Goal: Share content

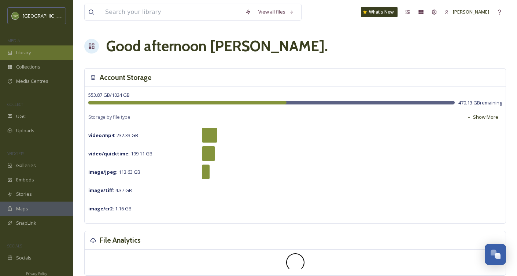
click at [27, 51] on span "Library" at bounding box center [23, 52] width 15 height 7
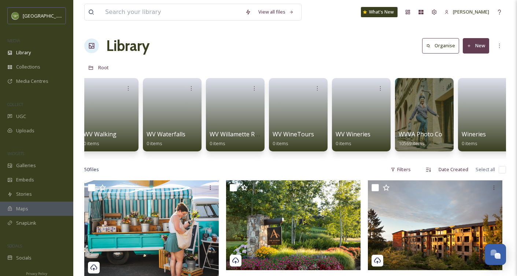
scroll to position [0, 3989]
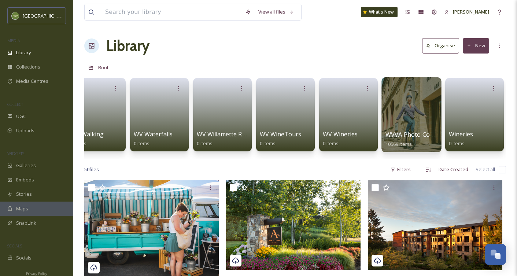
click at [417, 107] on div at bounding box center [411, 114] width 60 height 75
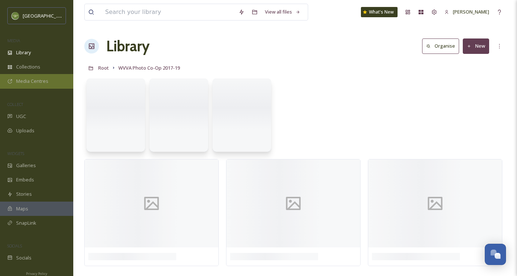
click at [40, 79] on span "Media Centres" at bounding box center [32, 81] width 32 height 7
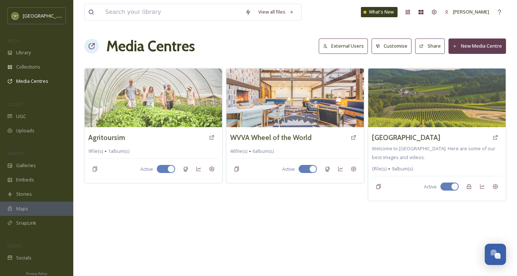
click at [431, 50] on button "Share" at bounding box center [430, 45] width 30 height 15
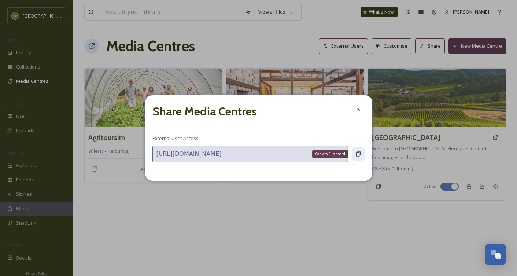
click at [359, 155] on icon at bounding box center [358, 154] width 6 height 6
click at [358, 111] on icon at bounding box center [358, 109] width 6 height 6
